Goal: Transaction & Acquisition: Purchase product/service

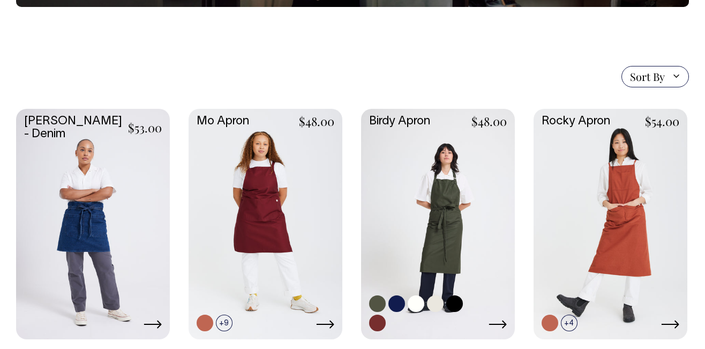
scroll to position [214, 0]
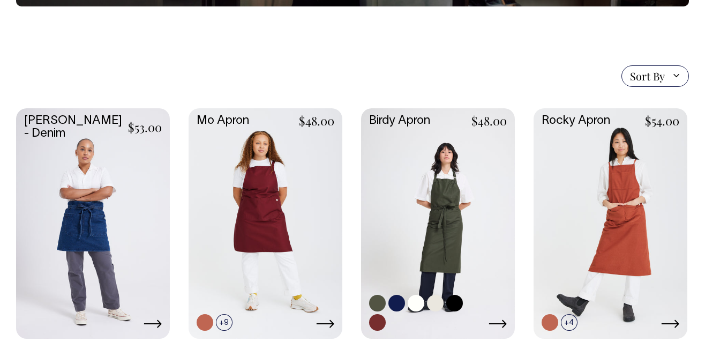
click at [441, 196] on link at bounding box center [438, 222] width 154 height 229
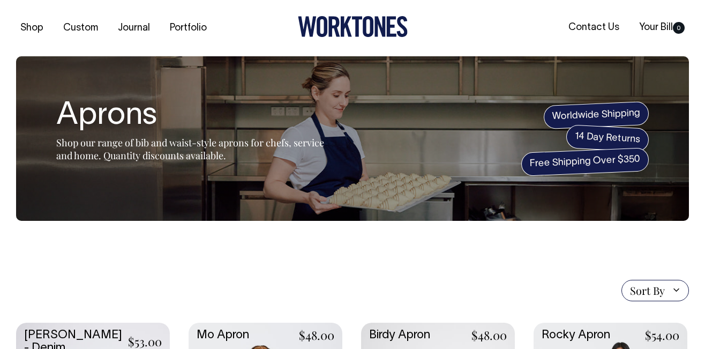
scroll to position [0, 0]
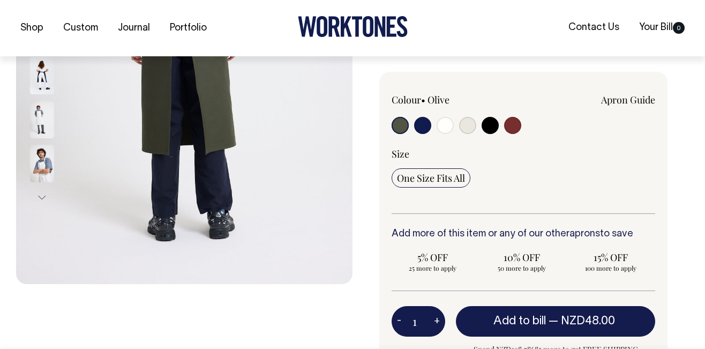
scroll to position [278, 0]
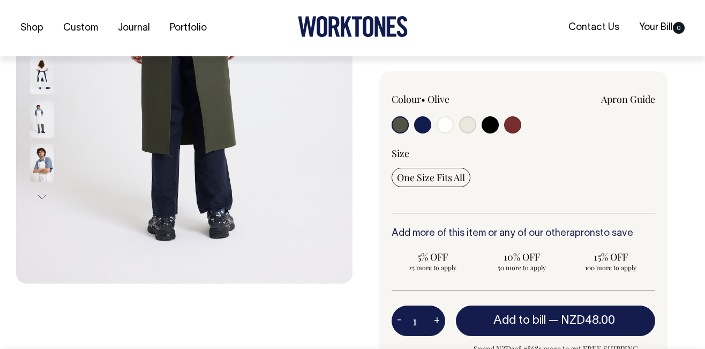
click at [402, 129] on input "radio" at bounding box center [400, 124] width 17 height 17
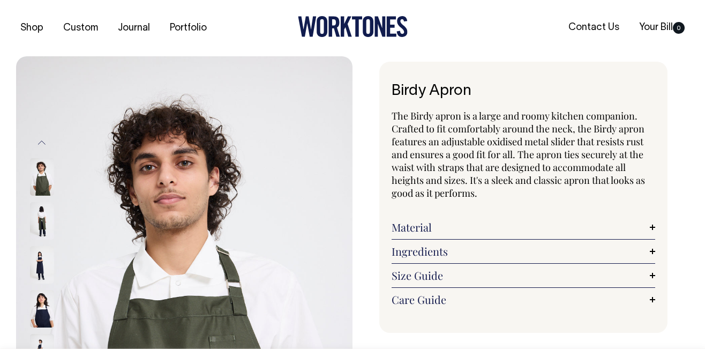
scroll to position [0, 0]
